Goal: Find specific page/section: Locate a particular part of the current website

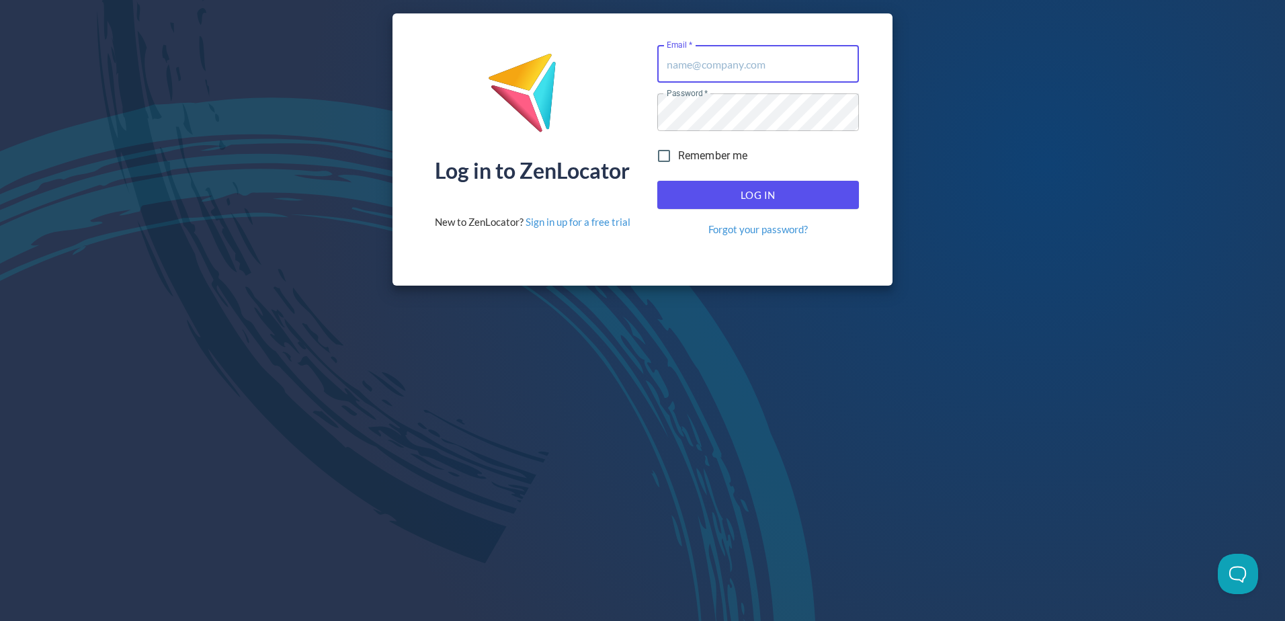
type input "Jsmith@pinnaclesalesgroup.com"
click at [788, 192] on span "Log In" at bounding box center [758, 194] width 172 height 17
click at [788, 193] on span "Log In" at bounding box center [758, 194] width 172 height 17
click at [213, 193] on div "Log in to ZenLocator New to ZenLocator? Sign in up for a free trial Email   * J…" at bounding box center [642, 149] width 1285 height 299
click at [764, 62] on input "Jsmith@pinnaclesalesgroup.com" at bounding box center [758, 64] width 202 height 38
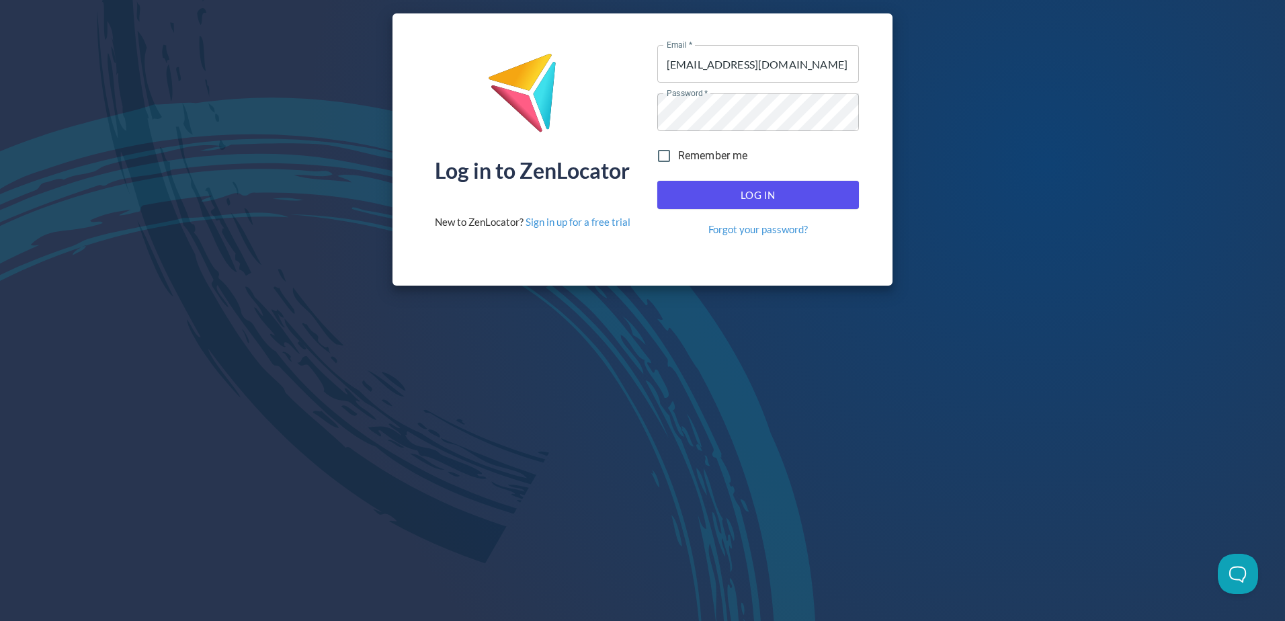
click at [564, 110] on img at bounding box center [532, 97] width 90 height 91
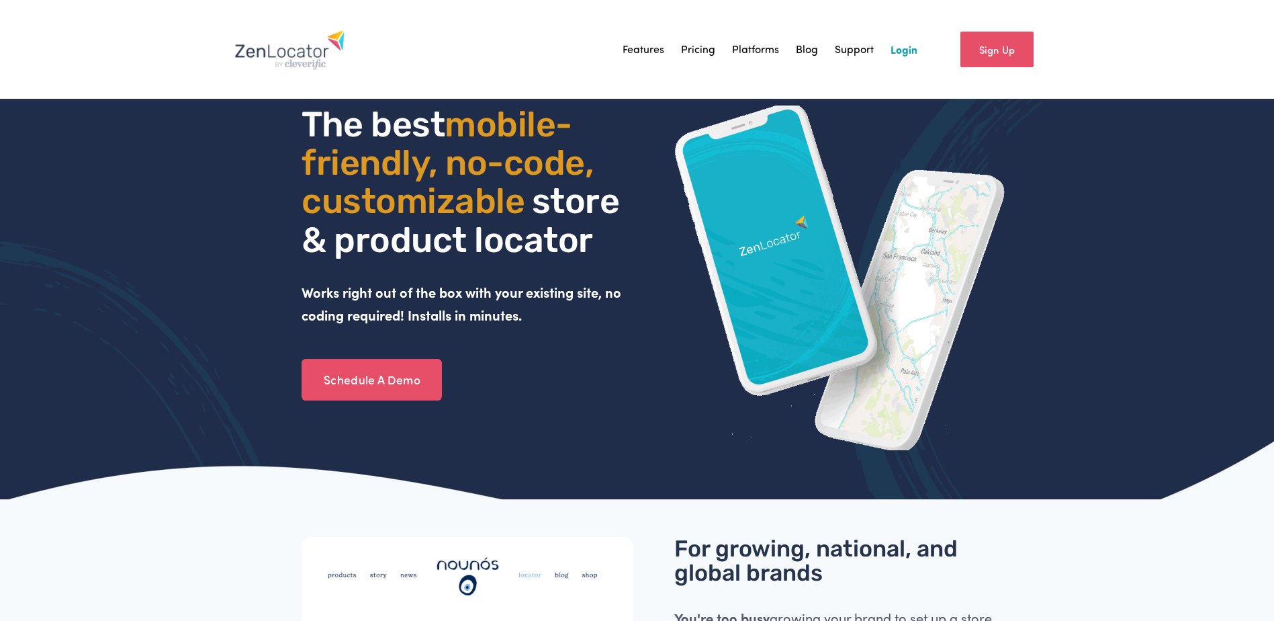
click at [908, 54] on link "Login" at bounding box center [904, 50] width 27 height 20
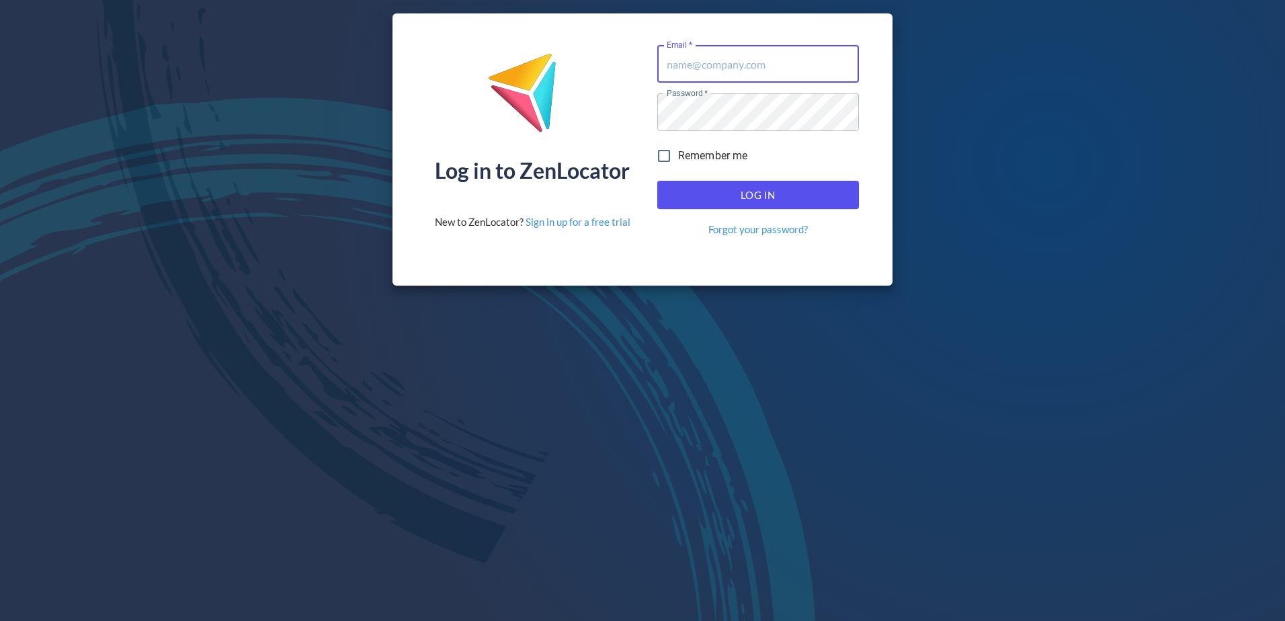
type input "[EMAIL_ADDRESS][DOMAIN_NAME]"
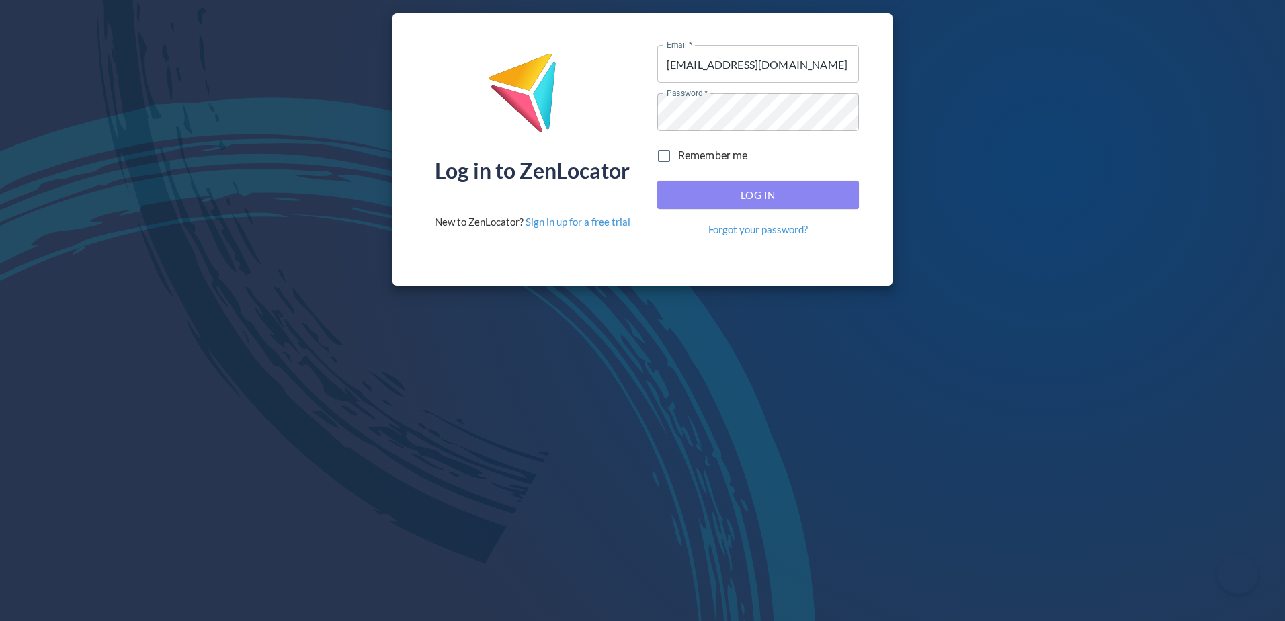
click at [754, 200] on span "Log In" at bounding box center [758, 194] width 172 height 17
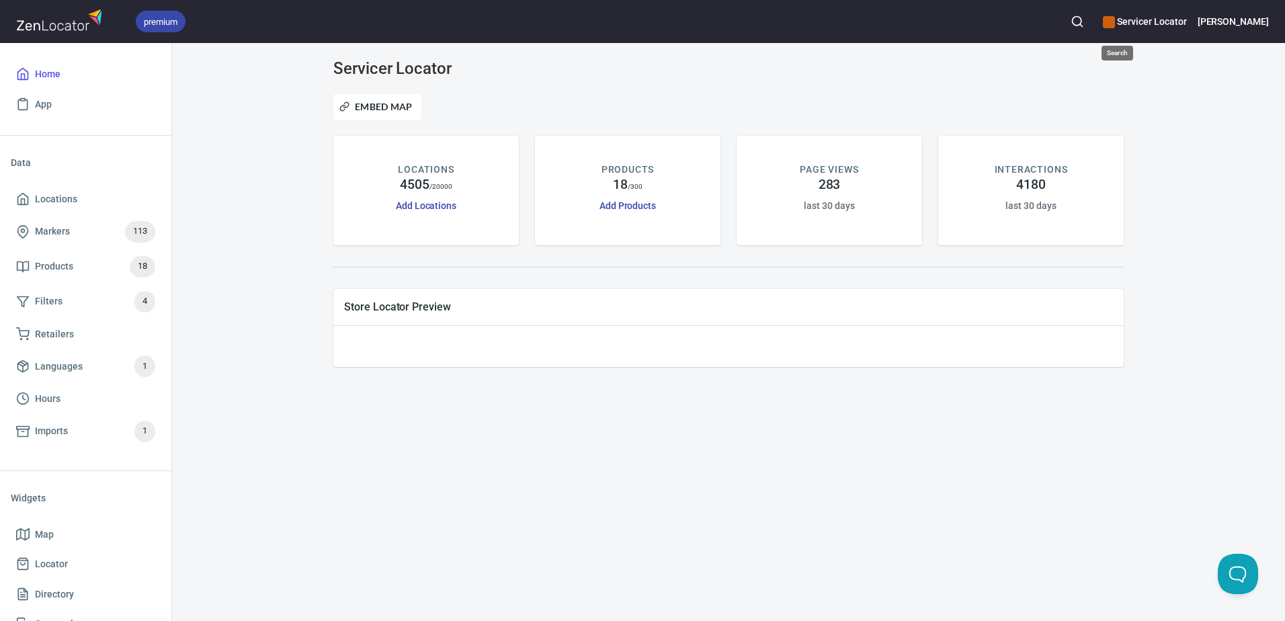
click at [1084, 23] on icon "button" at bounding box center [1076, 21] width 13 height 13
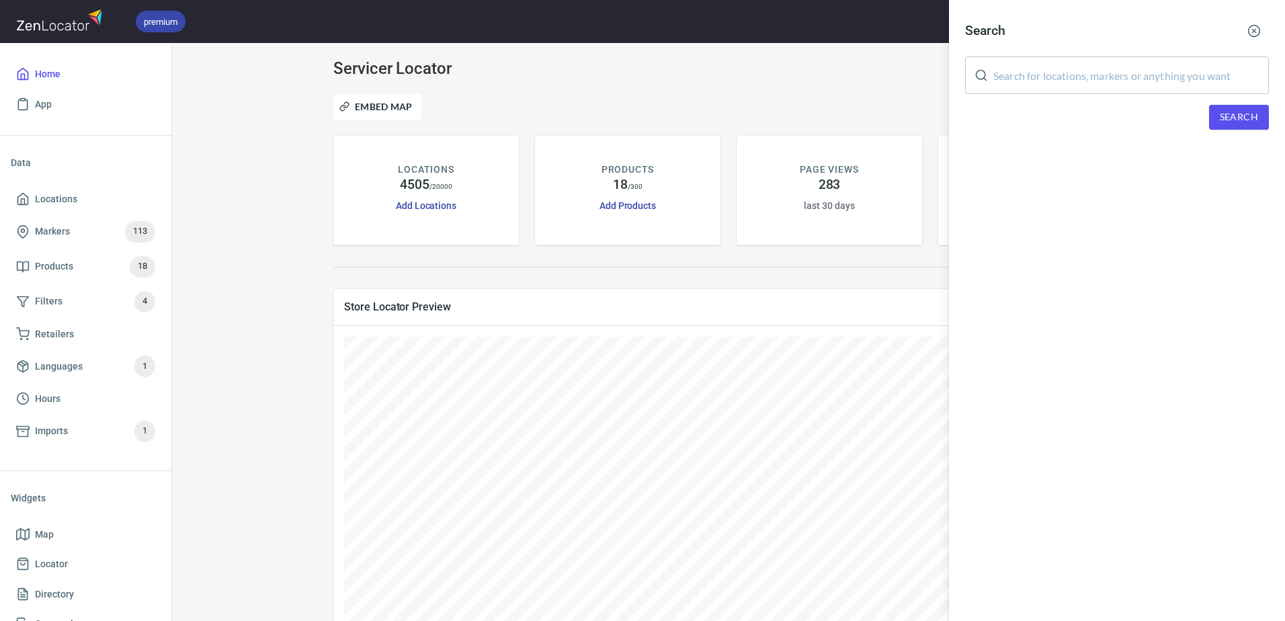
click at [1116, 70] on input "text" at bounding box center [1130, 75] width 275 height 38
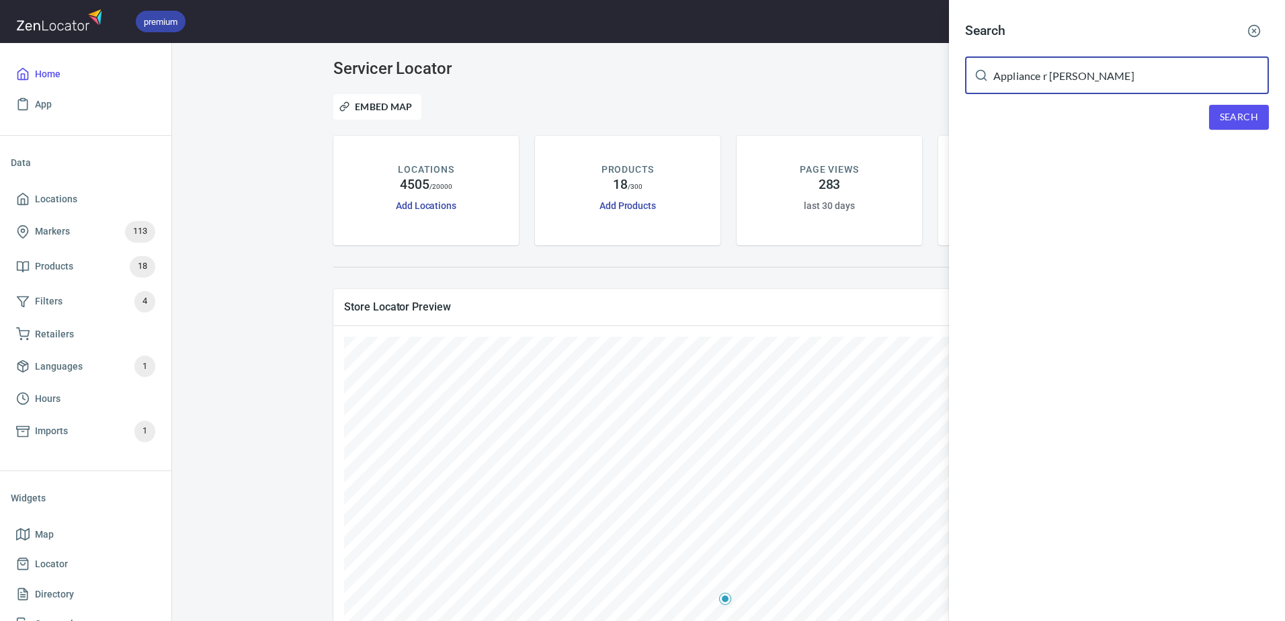
type input "Appliance r Russ"
click at [1224, 102] on div "Search Appliance r Russ ​ Search" at bounding box center [1117, 83] width 336 height 167
click at [1227, 120] on span "Search" at bounding box center [1238, 117] width 38 height 17
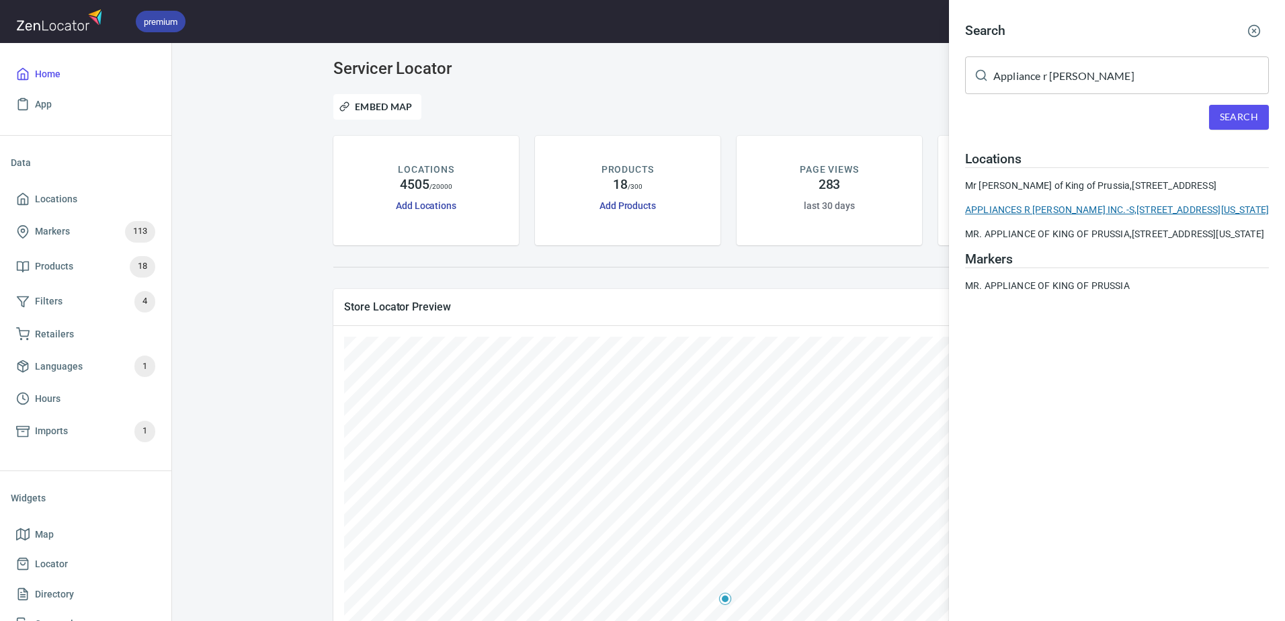
click at [1197, 216] on div "APPLIANCES R RUSS INC.-S, 231 Quintard Street, Staten Island, New York, United …" at bounding box center [1117, 209] width 304 height 13
